Goal: Find specific page/section: Find specific page/section

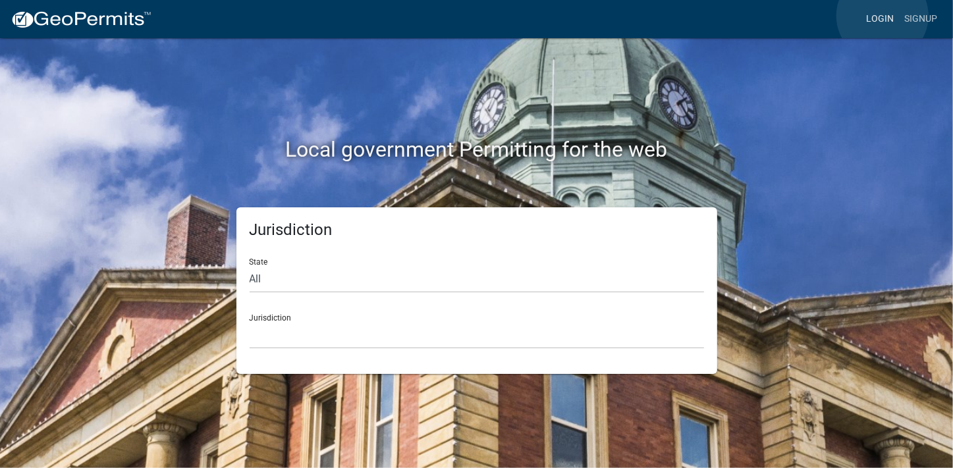
click at [882, 16] on link "Login" at bounding box center [880, 19] width 38 height 25
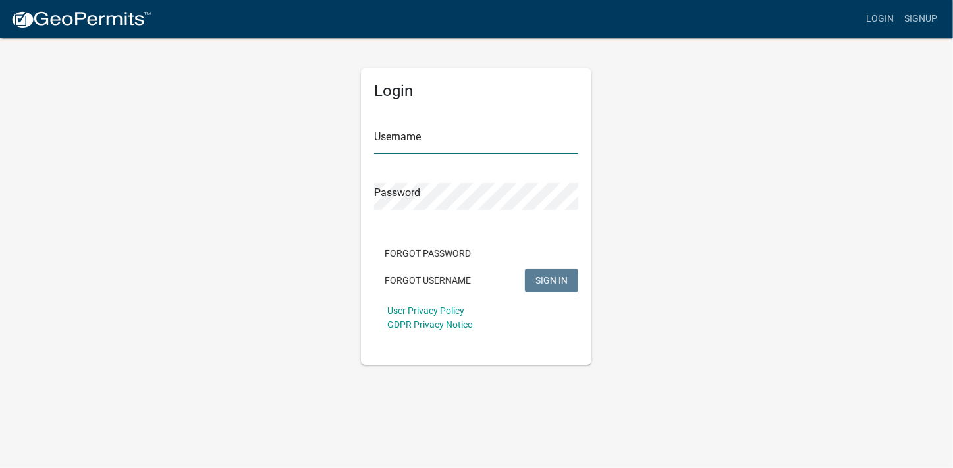
type input "[PERSON_NAME][EMAIL_ADDRESS][PERSON_NAME][DOMAIN_NAME]"
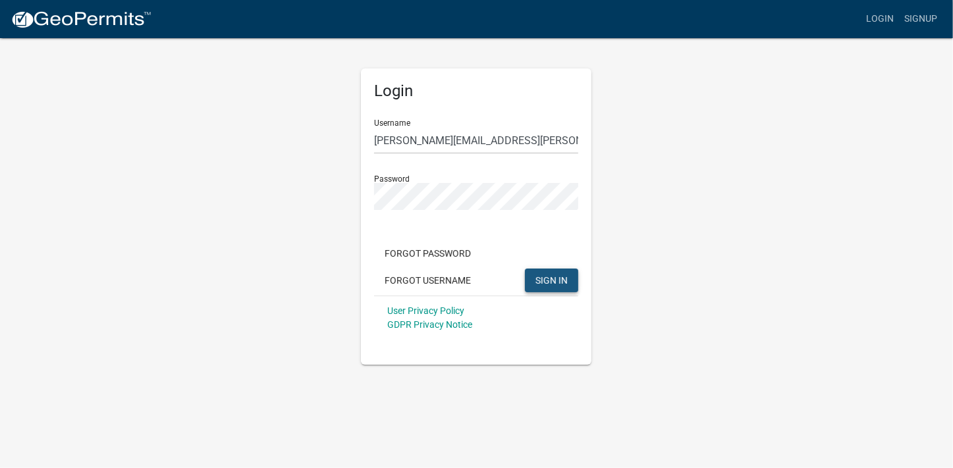
click at [551, 277] on span "SIGN IN" at bounding box center [551, 280] width 32 height 11
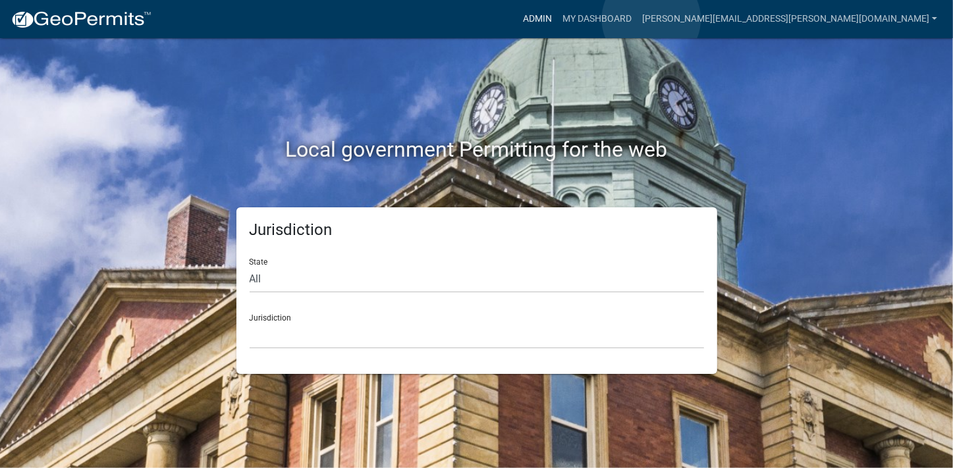
click at [557, 19] on link "Admin" at bounding box center [537, 19] width 40 height 25
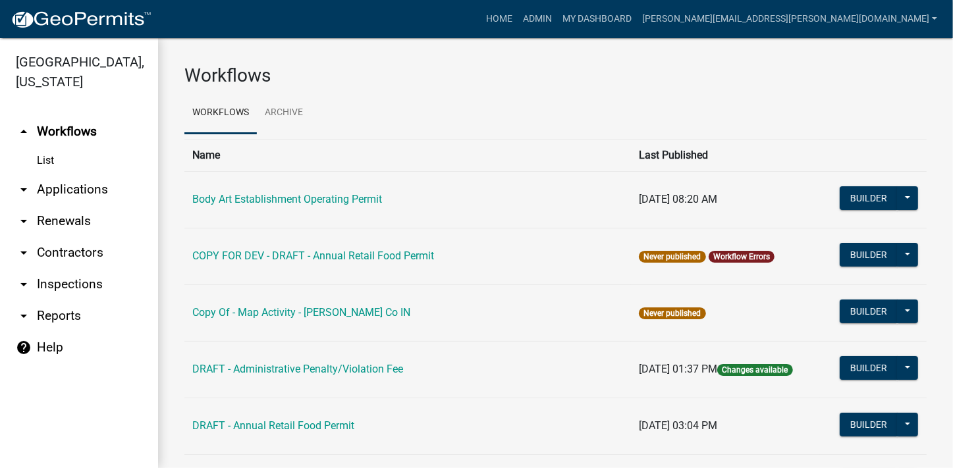
scroll to position [375, 0]
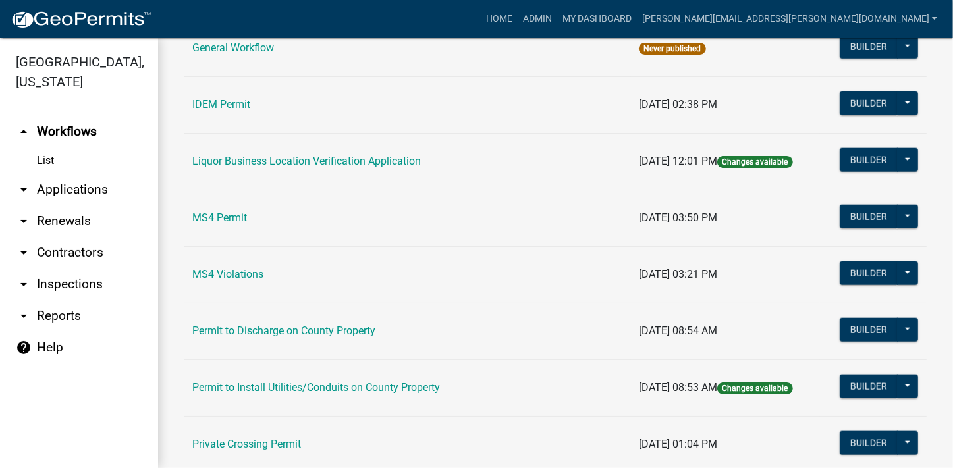
scroll to position [1266, 0]
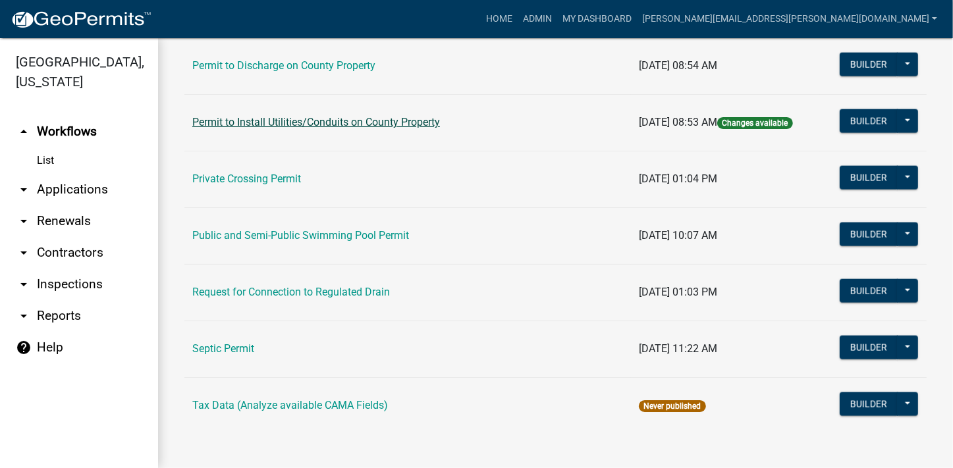
click at [400, 122] on link "Permit to Install Utilities/Conduits on County Property" at bounding box center [316, 122] width 248 height 13
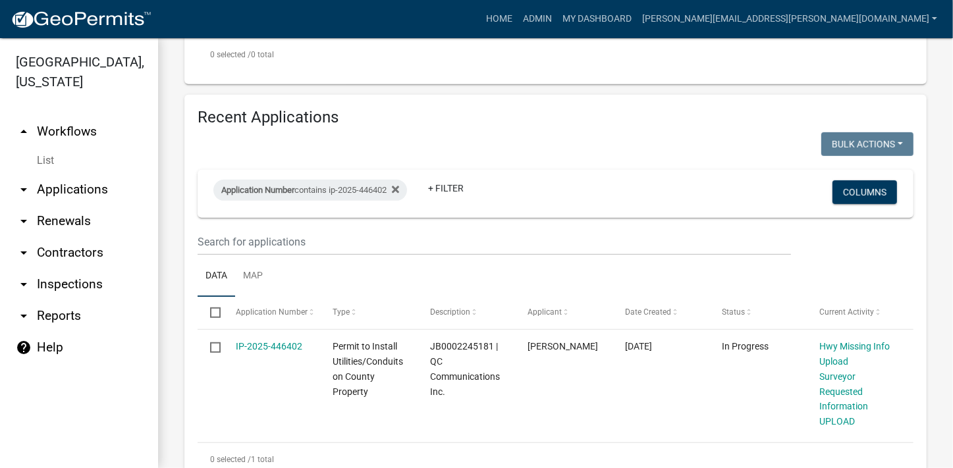
scroll to position [526, 0]
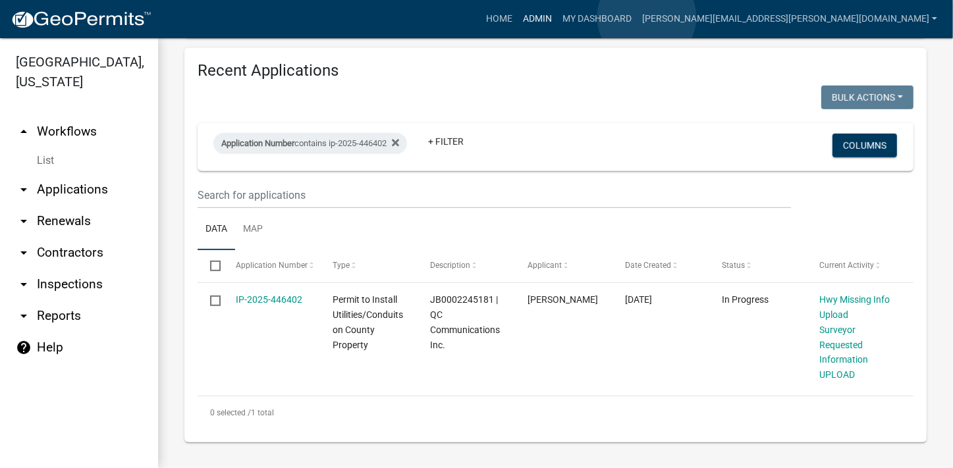
click at [557, 17] on link "Admin" at bounding box center [537, 19] width 40 height 25
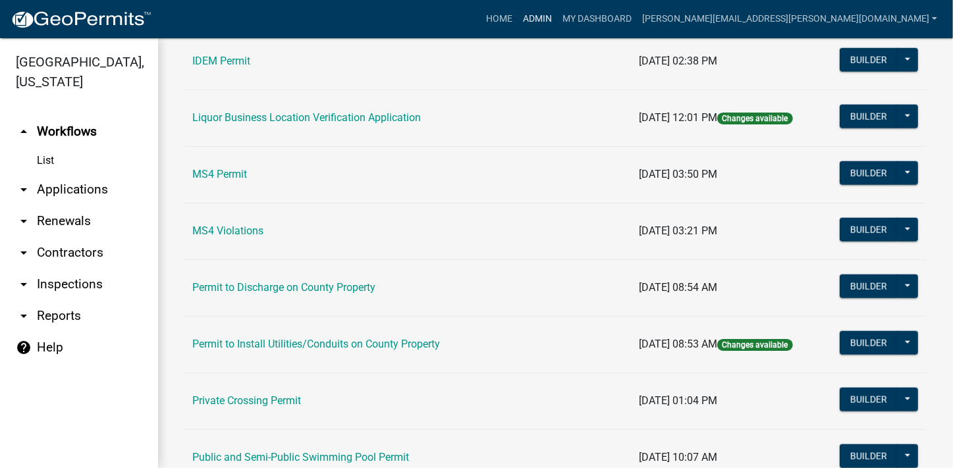
scroll to position [1266, 0]
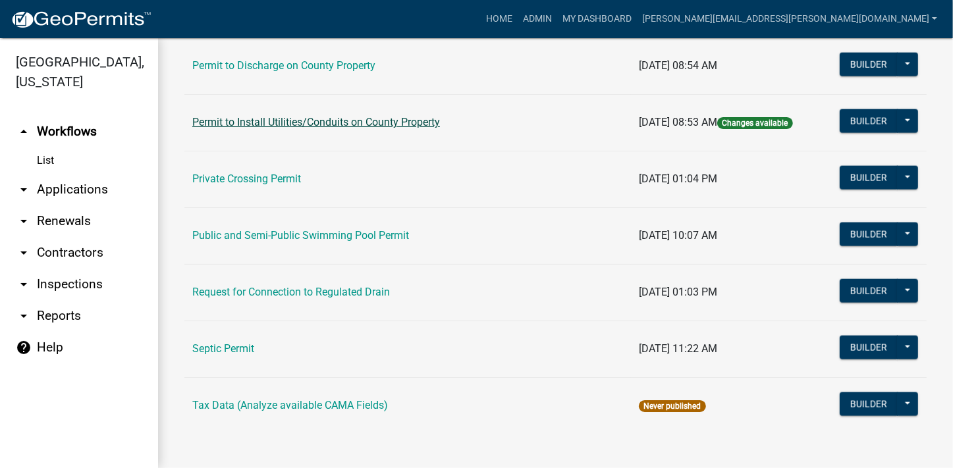
click at [342, 119] on link "Permit to Install Utilities/Conduits on County Property" at bounding box center [316, 122] width 248 height 13
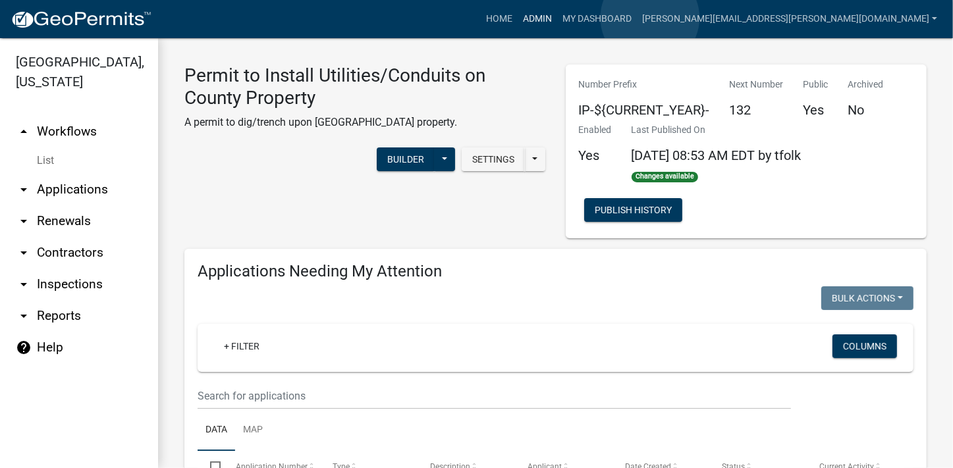
click at [557, 18] on link "Admin" at bounding box center [537, 19] width 40 height 25
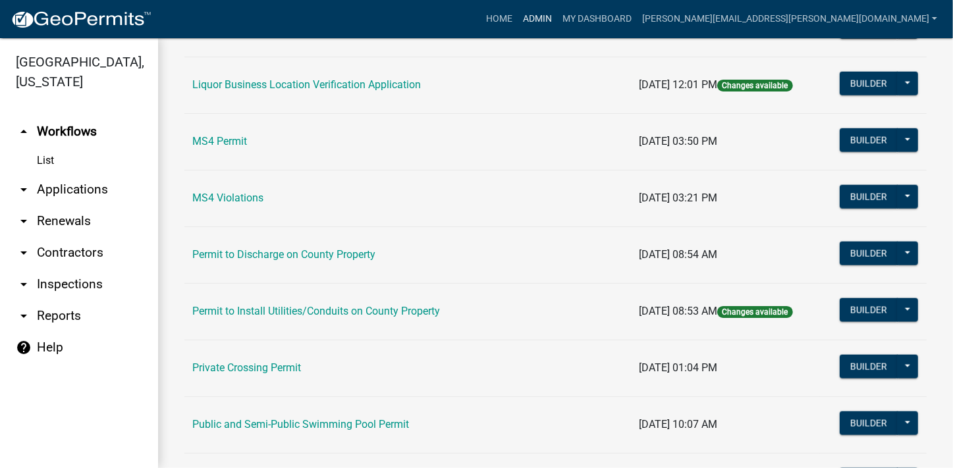
scroll to position [1266, 0]
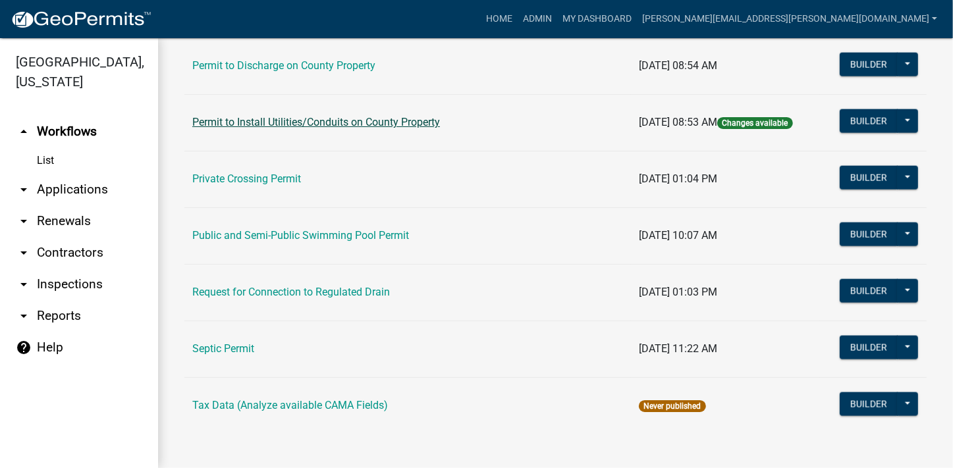
click at [431, 117] on link "Permit to Install Utilities/Conduits on County Property" at bounding box center [316, 122] width 248 height 13
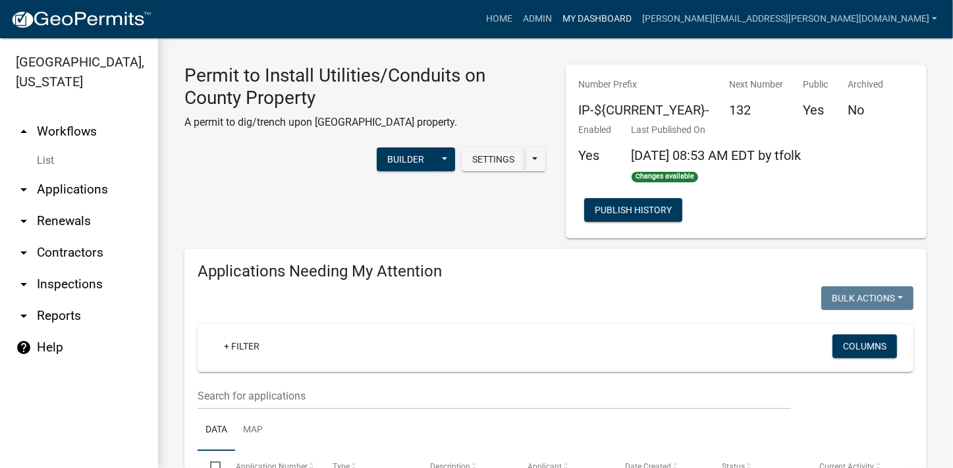
click at [637, 19] on link "My Dashboard" at bounding box center [597, 19] width 80 height 25
